Goal: Navigation & Orientation: Go to known website

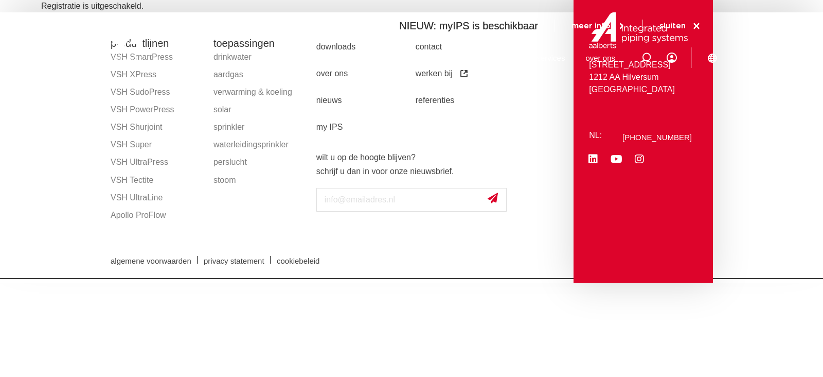
click at [787, 221] on section "productlijnen VSH SmartPress VSH XPress VSH SudoPress VSH PowerPress VSH Shurjo…" at bounding box center [411, 147] width 823 height 270
click at [697, 25] on icon at bounding box center [696, 26] width 9 height 9
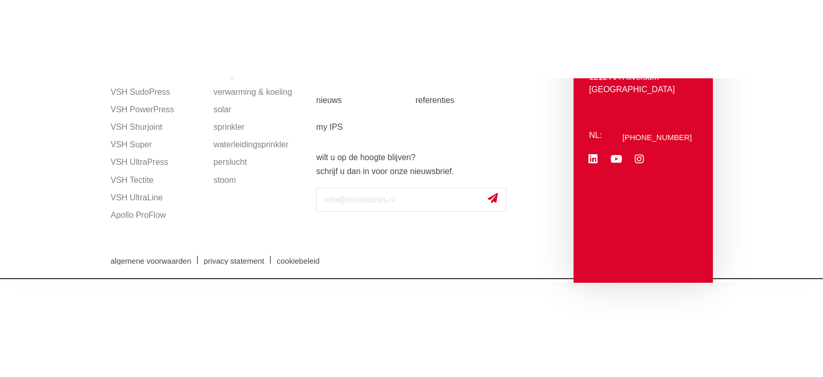
click at [432, 62] on div "Zoeken producten markten toepassingen downloads alle downloads certificaten cad…" at bounding box center [479, 39] width 478 height 78
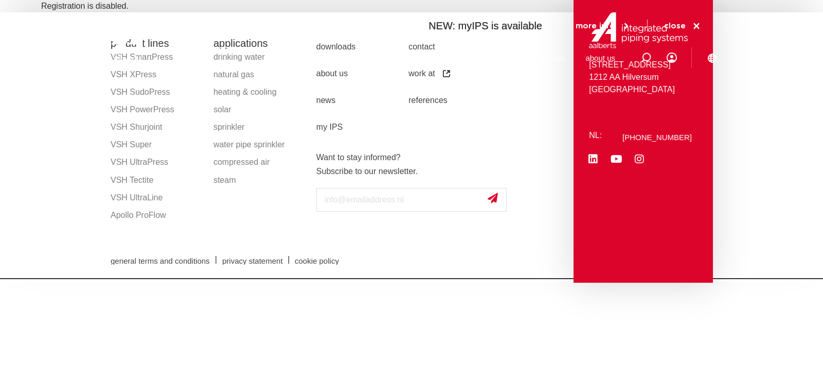
click at [742, 101] on section "product lines VSH SmartPress VSH XPress VSH SudoPress VSH PowerPress VSH Shurjo…" at bounding box center [411, 147] width 823 height 270
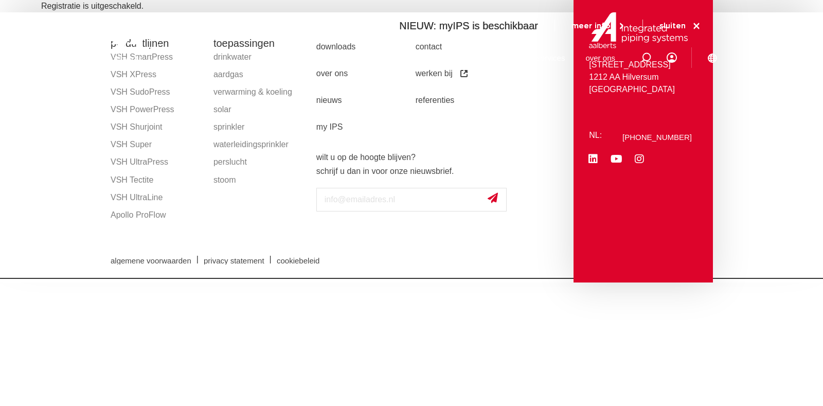
click at [699, 27] on icon at bounding box center [696, 26] width 9 height 9
